Goal: Transaction & Acquisition: Download file/media

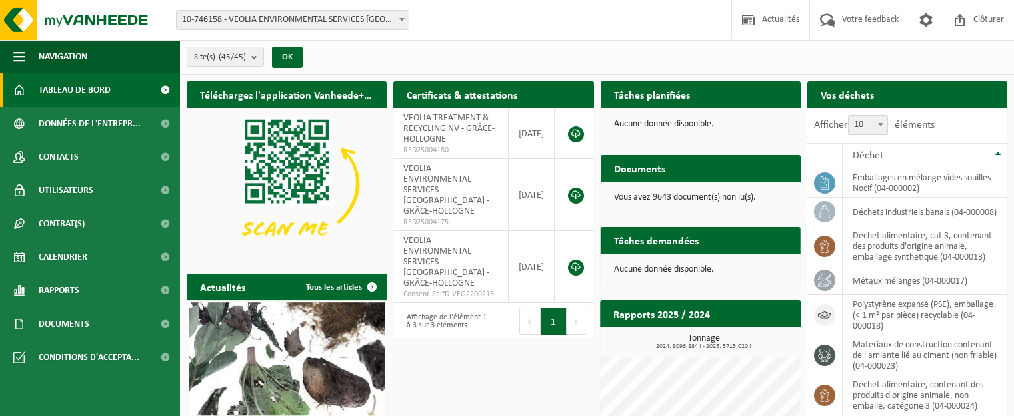
click at [388, 21] on span "10-746158 - VEOLIA ENVIRONMENTAL SERVICES [GEOGRAPHIC_DATA] - [GEOGRAPHIC_DATA]" at bounding box center [293, 20] width 232 height 19
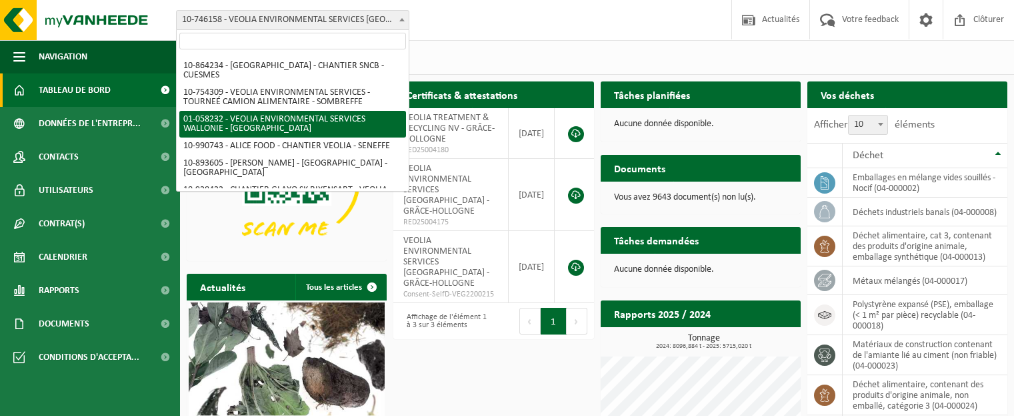
scroll to position [692, 0]
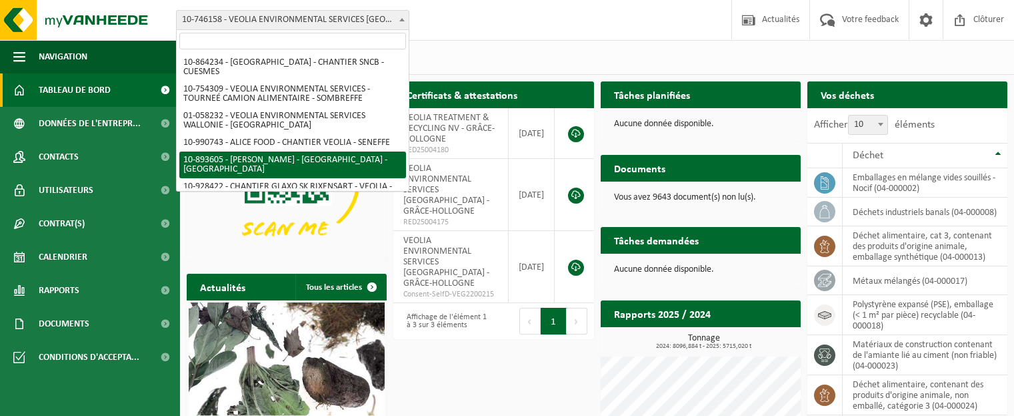
select select "115895"
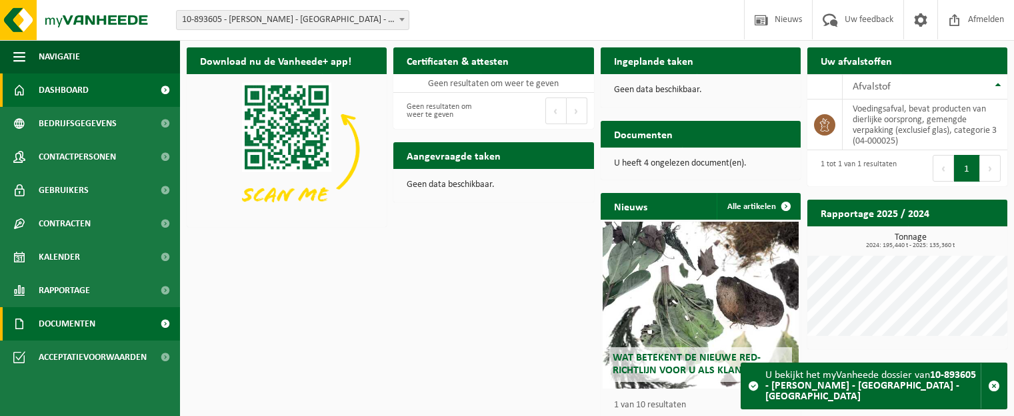
click at [93, 315] on span "Documenten" at bounding box center [67, 323] width 57 height 33
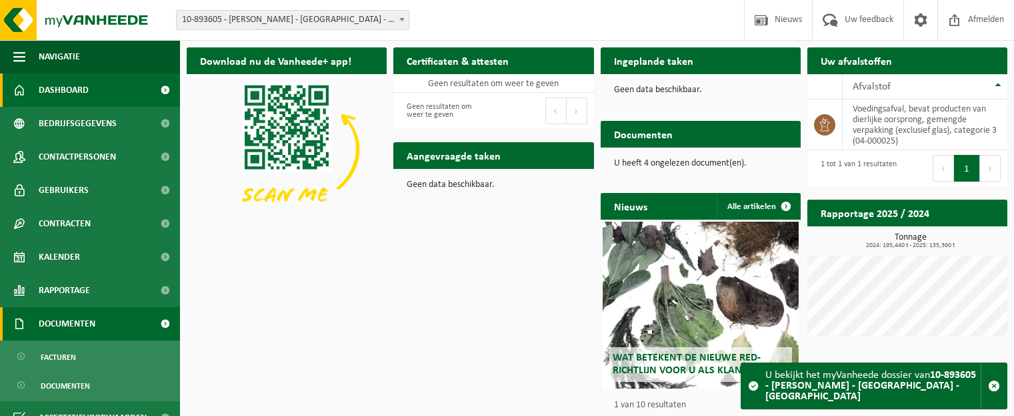
click at [156, 323] on span at bounding box center [165, 323] width 30 height 33
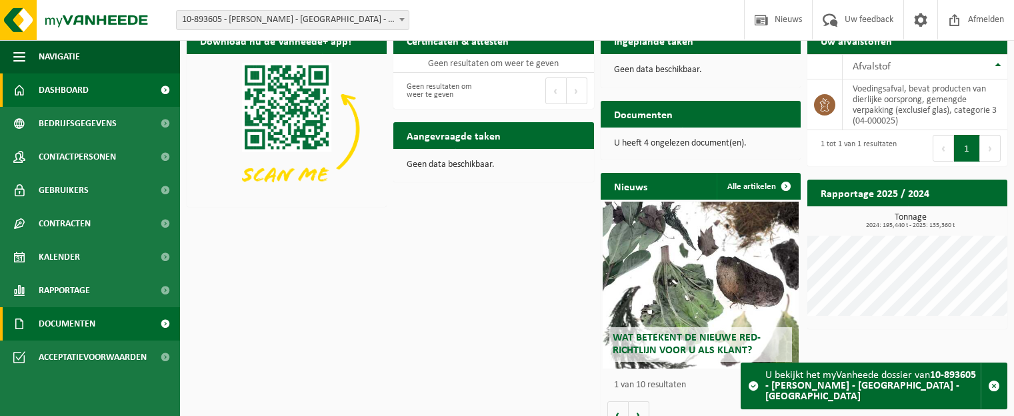
scroll to position [39, 0]
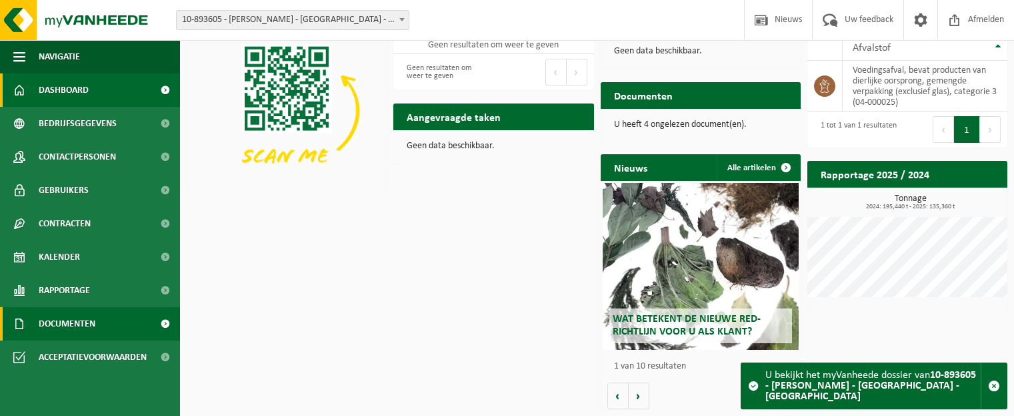
click at [103, 331] on link "Documenten" at bounding box center [90, 323] width 180 height 33
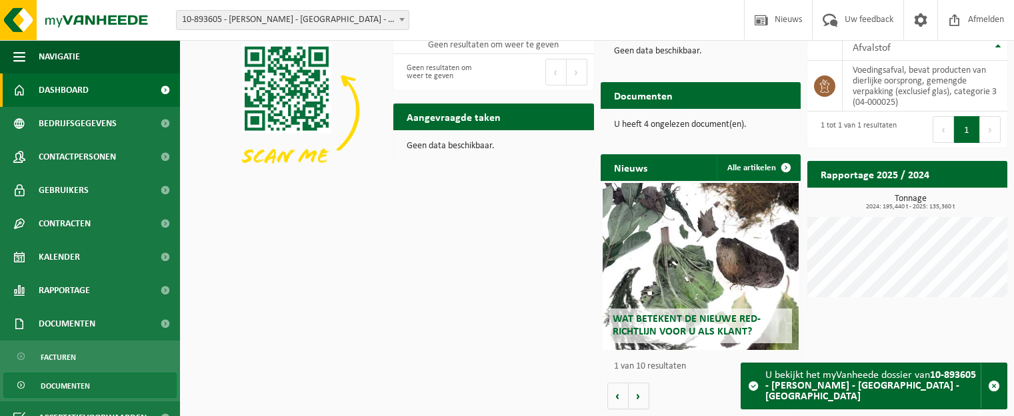
click at [89, 388] on span "Documenten" at bounding box center [65, 385] width 49 height 25
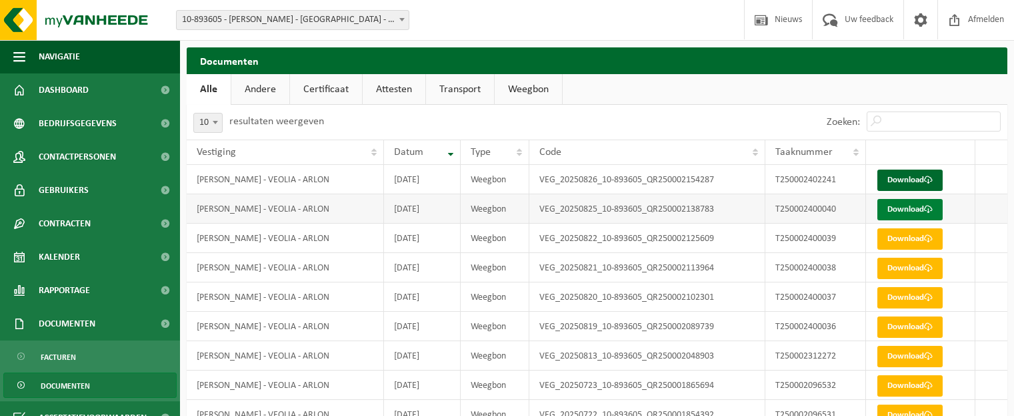
click at [899, 211] on link "Download" at bounding box center [910, 209] width 65 height 21
click at [923, 180] on link "Download" at bounding box center [910, 179] width 65 height 21
